Goal: Navigation & Orientation: Find specific page/section

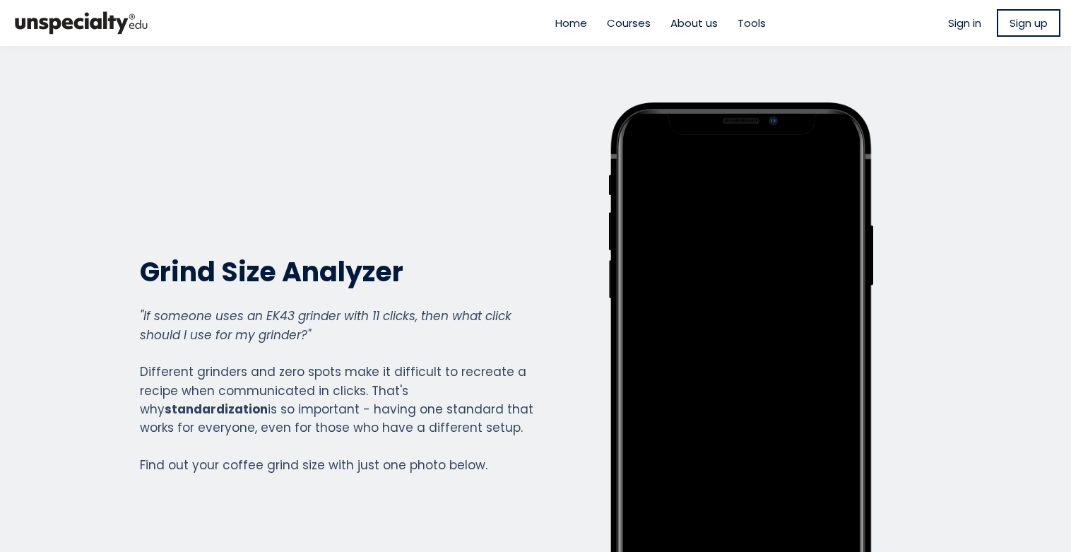
click at [952, 25] on span "Sign in" at bounding box center [964, 23] width 33 height 16
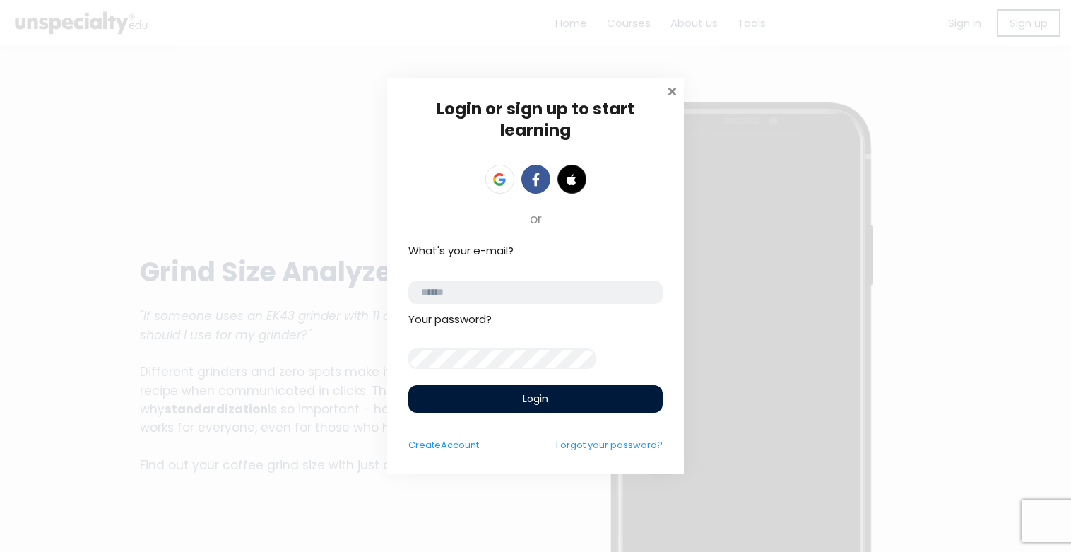
click at [669, 83] on span at bounding box center [672, 90] width 14 height 14
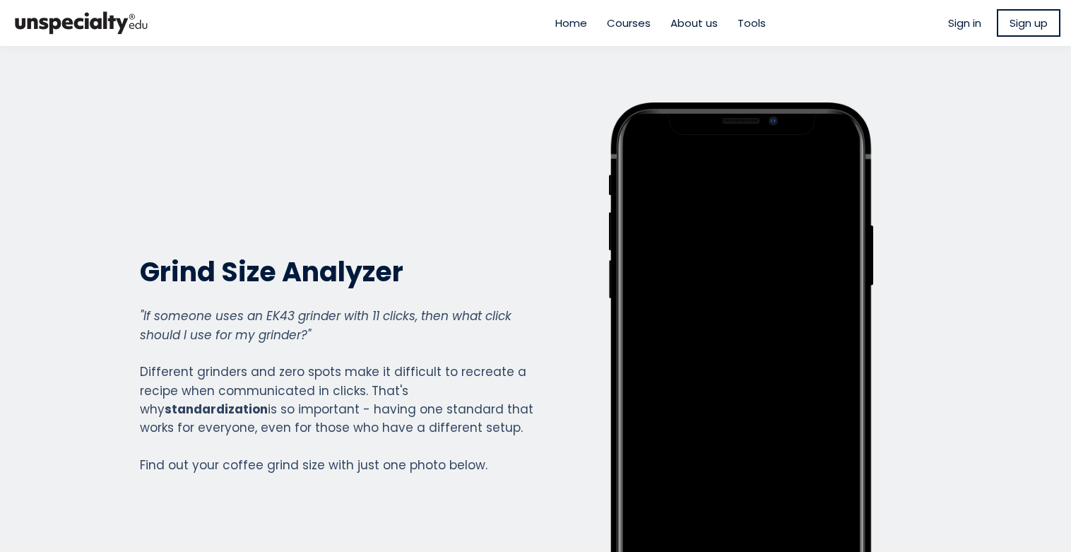
click at [1014, 25] on span "Sign up" at bounding box center [1028, 23] width 38 height 16
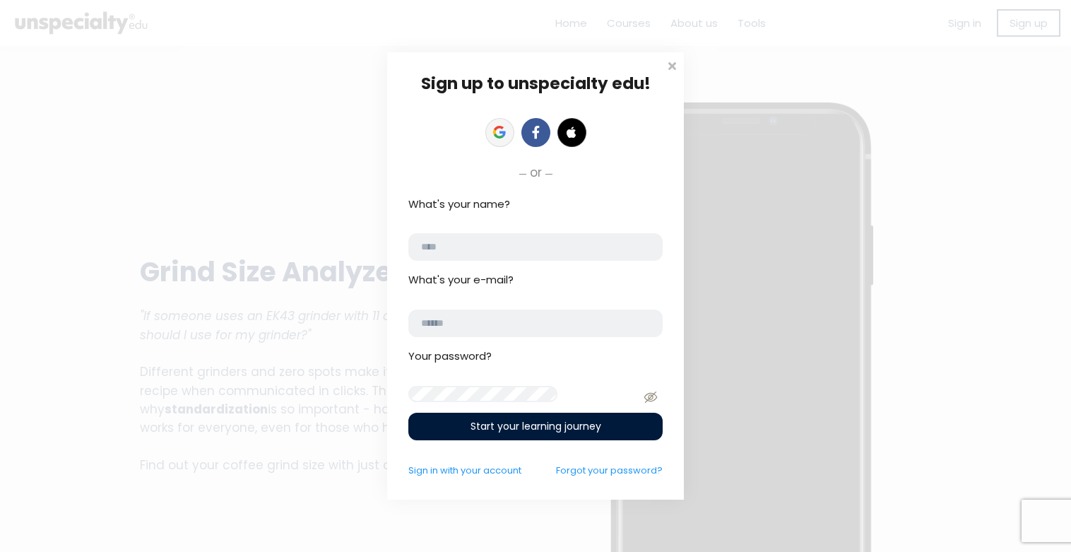
click at [499, 129] on icon at bounding box center [499, 132] width 13 height 13
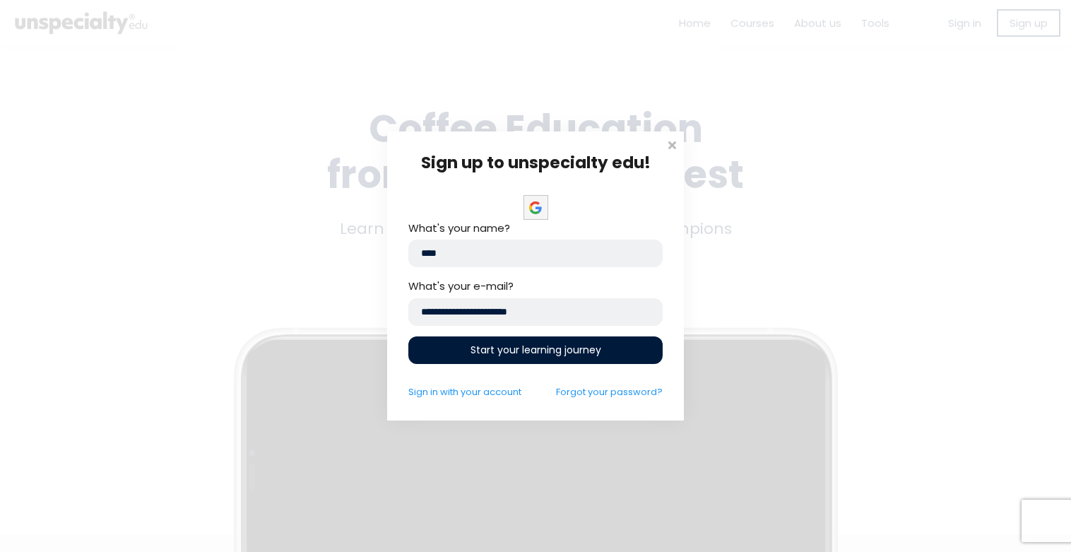
drag, startPoint x: 477, startPoint y: 256, endPoint x: 504, endPoint y: 278, distance: 34.6
click at [477, 256] on input "****" at bounding box center [535, 253] width 254 height 28
type input "*"
click at [422, 248] on input "*****" at bounding box center [535, 253] width 254 height 28
type input "*******"
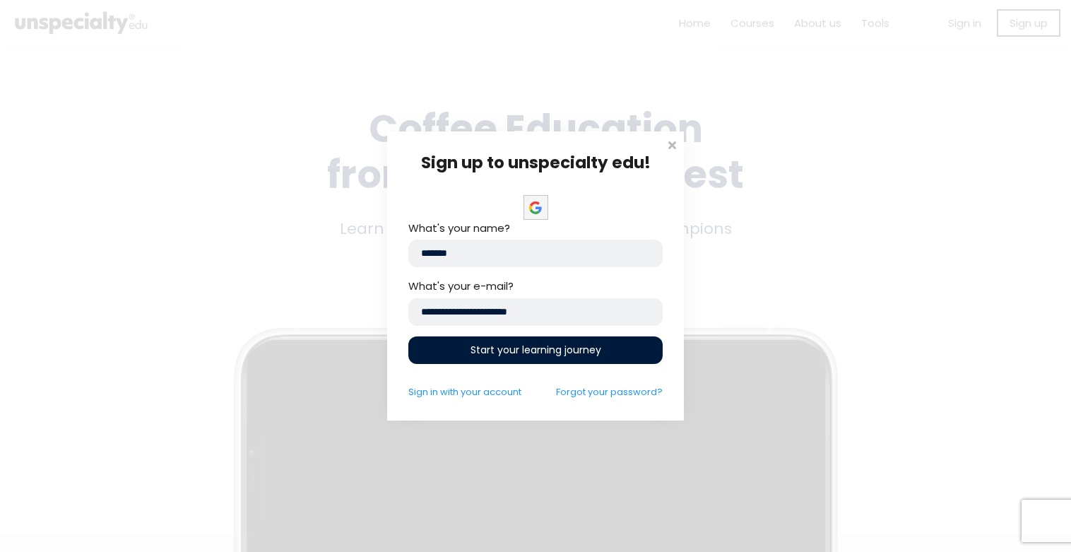
click at [536, 359] on div "Start your learning journey" at bounding box center [535, 350] width 254 height 28
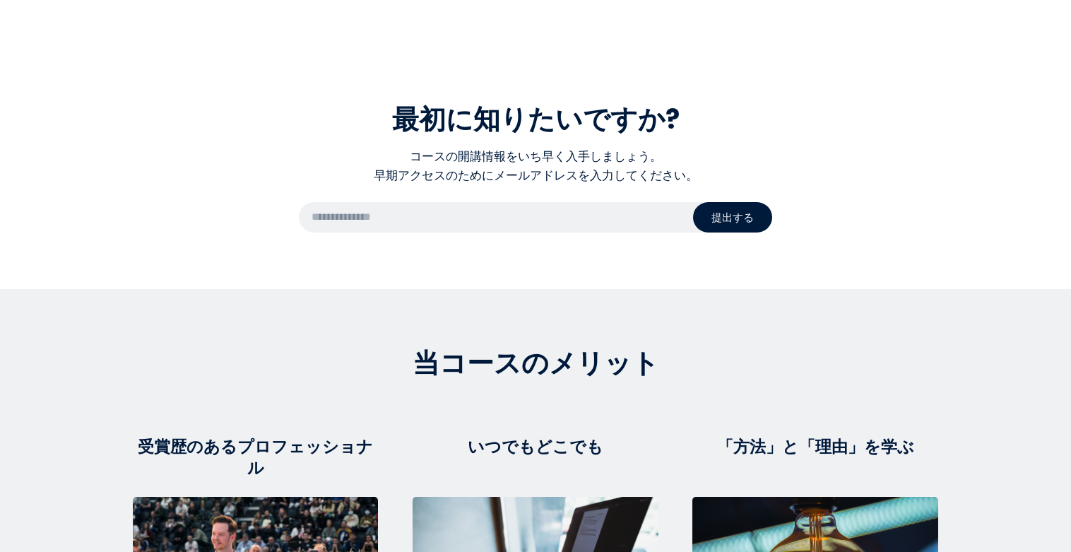
scroll to position [2543, 0]
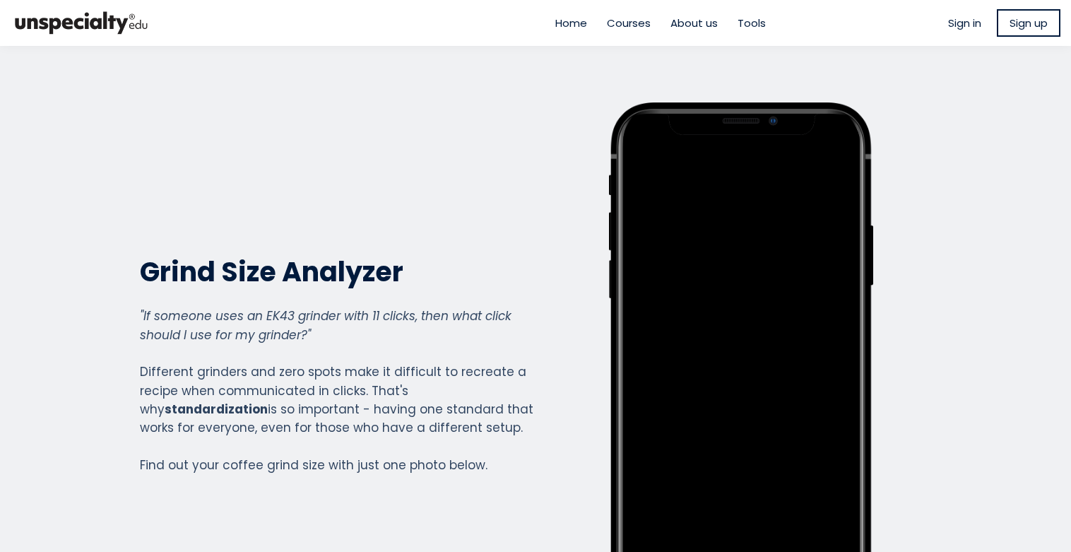
scroll to position [1563, 565]
click at [967, 28] on span "Sign in" at bounding box center [964, 23] width 33 height 16
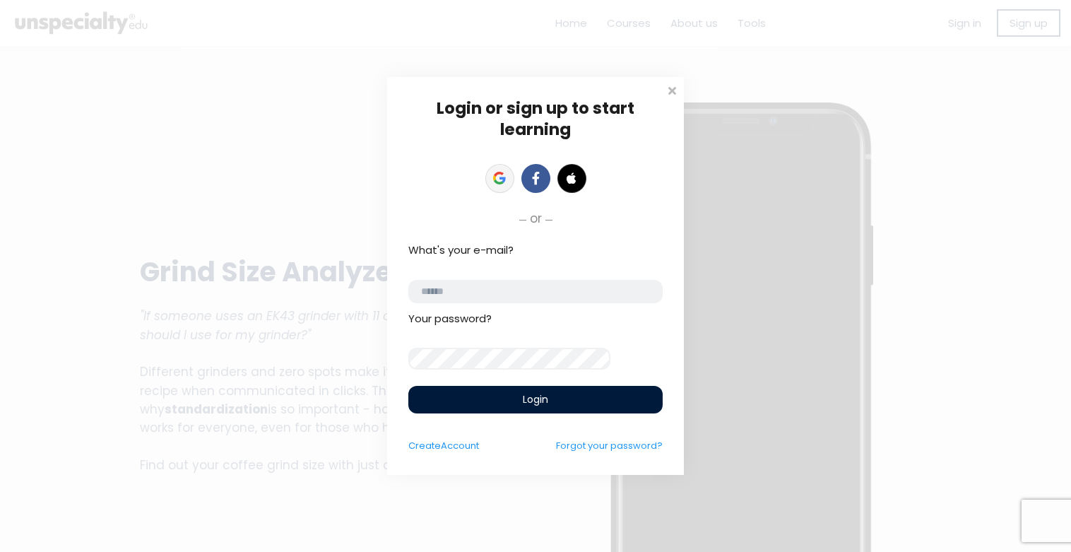
click at [502, 177] on icon at bounding box center [502, 180] width 6 height 6
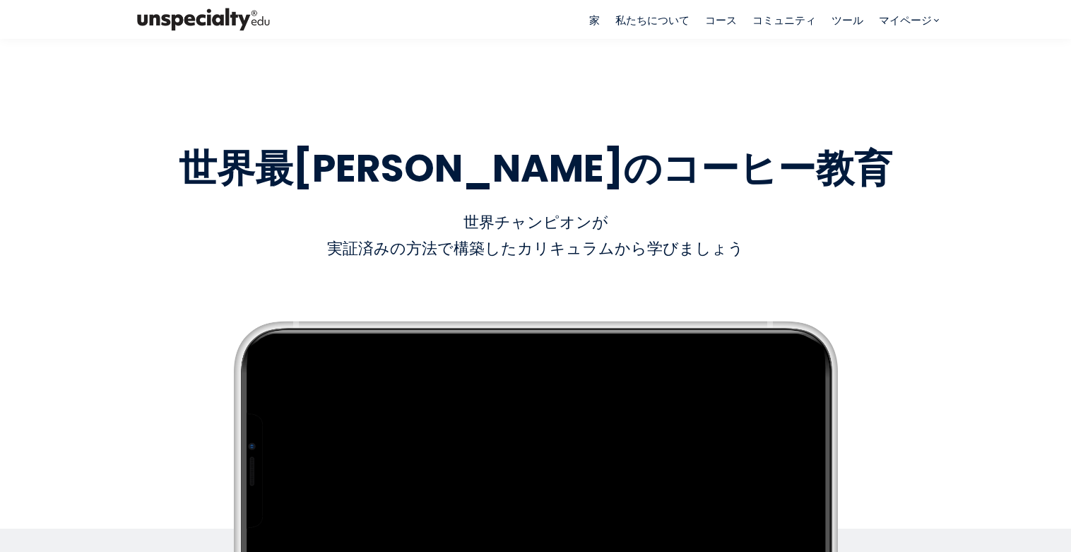
click at [949, 239] on section "空きスペースをドラッグしてサイズを変更します 世界最高峰の コーヒー教育 世界最高峰のコーヒー教育 世界チャンピオンが 実証済みの方法で構築したカリキュラムか…" at bounding box center [535, 354] width 1071 height 631
click at [860, 25] on font "ツール" at bounding box center [847, 20] width 32 height 15
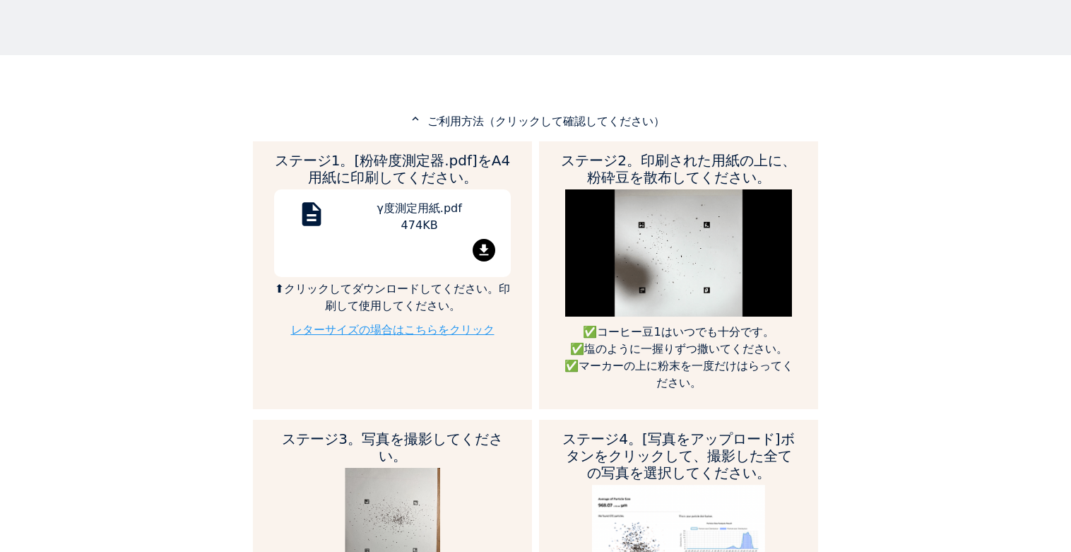
scroll to position [622, 0]
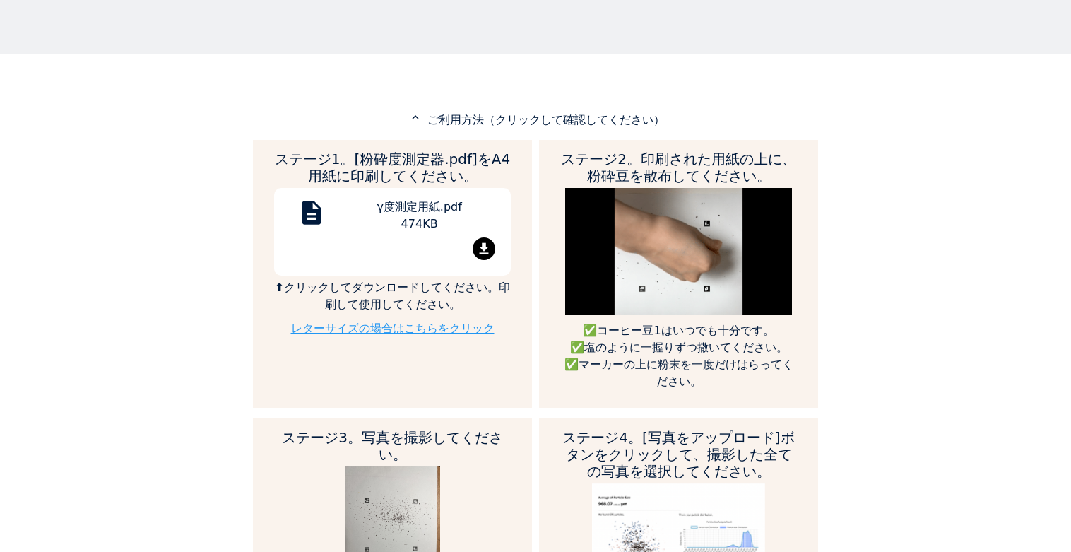
click at [485, 243] on mat-icon "file_download" at bounding box center [484, 248] width 23 height 23
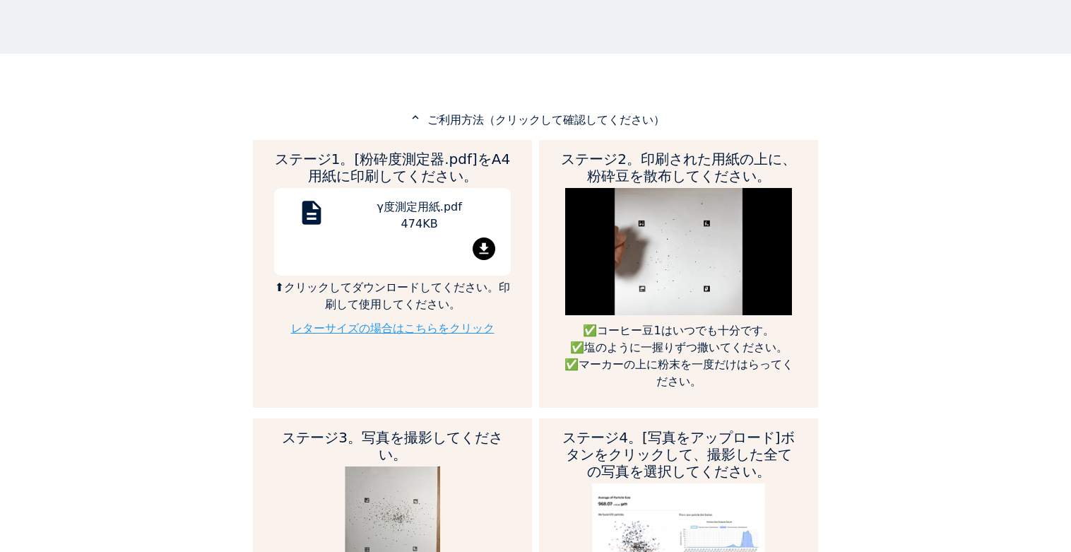
click at [990, 90] on div "Home About us Courses Community Tools My page" at bounding box center [535, 276] width 1071 height 552
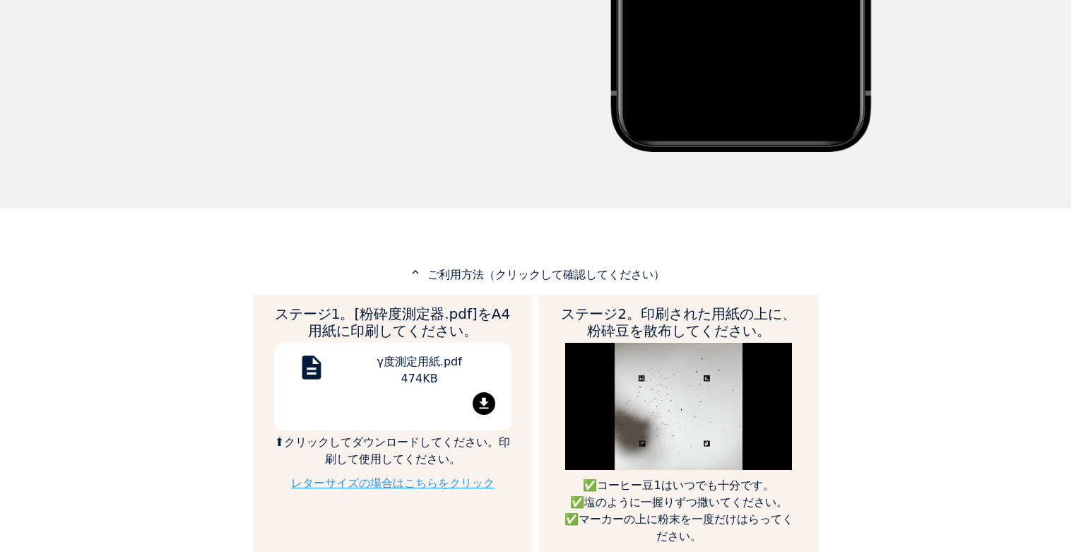
scroll to position [456, 0]
